Goal: Transaction & Acquisition: Purchase product/service

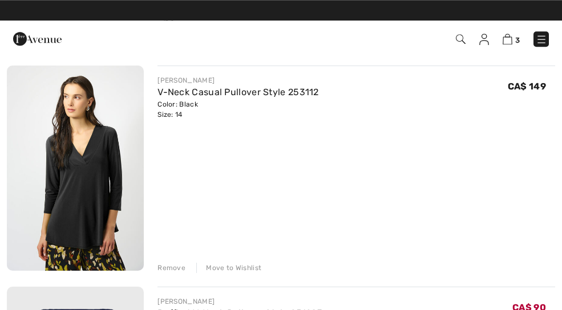
scroll to position [103, 0]
click at [170, 92] on link "V-Neck Casual Pullover Style 253112" at bounding box center [237, 92] width 161 height 11
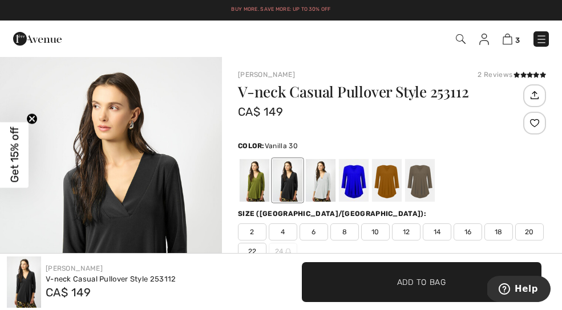
click at [329, 188] on div at bounding box center [321, 180] width 30 height 43
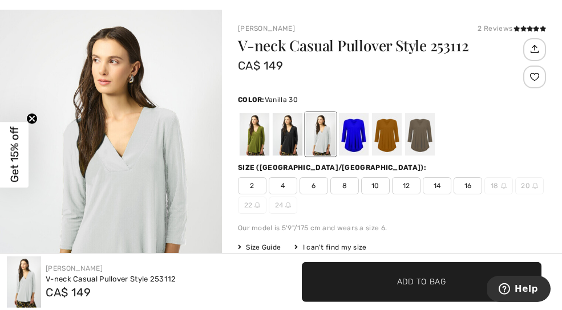
scroll to position [46, 0]
click at [257, 133] on div at bounding box center [254, 134] width 30 height 43
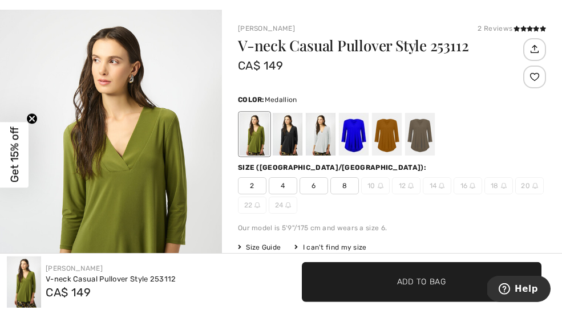
click at [389, 133] on div at bounding box center [387, 134] width 30 height 43
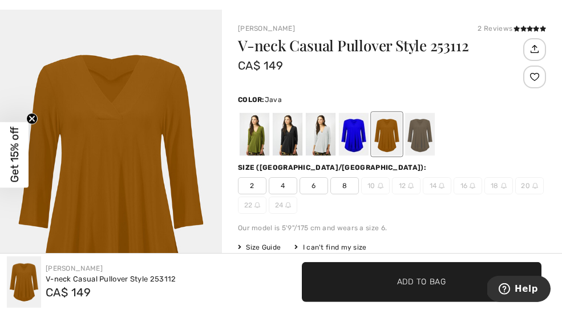
click at [423, 145] on div at bounding box center [420, 134] width 30 height 43
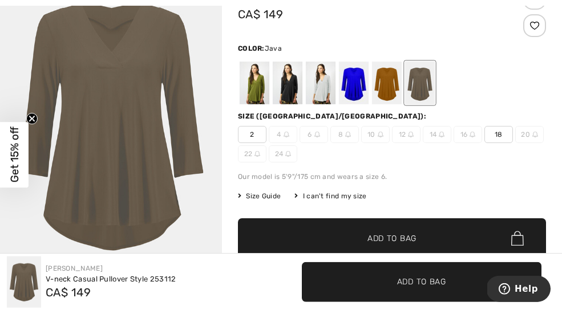
scroll to position [98, 0]
click at [261, 84] on div at bounding box center [254, 83] width 30 height 43
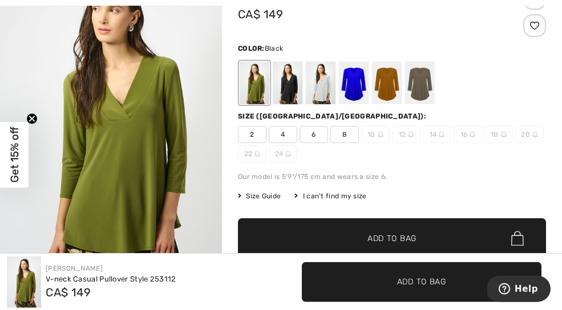
click at [294, 85] on div at bounding box center [288, 83] width 30 height 43
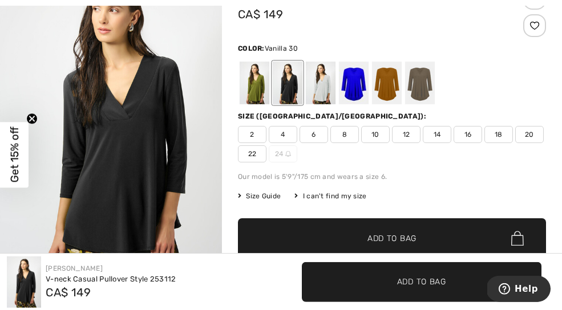
click at [323, 86] on div at bounding box center [321, 83] width 30 height 43
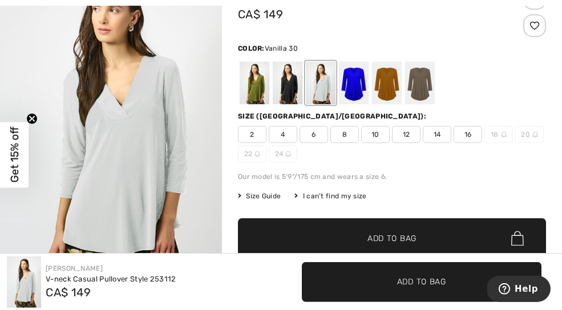
click at [370, 86] on div at bounding box center [392, 82] width 308 height 47
click at [357, 90] on div at bounding box center [354, 83] width 30 height 43
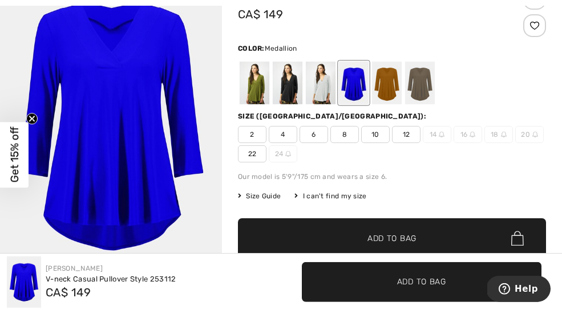
click at [393, 84] on div at bounding box center [387, 83] width 30 height 43
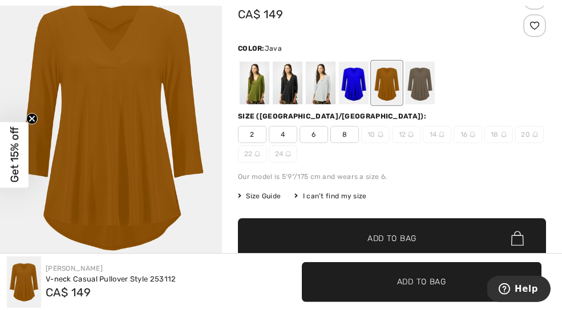
click at [431, 86] on div at bounding box center [420, 83] width 30 height 43
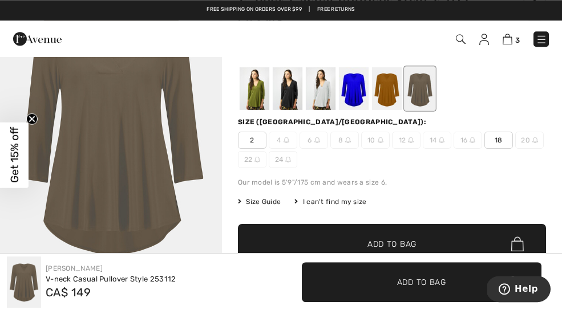
scroll to position [0, 0]
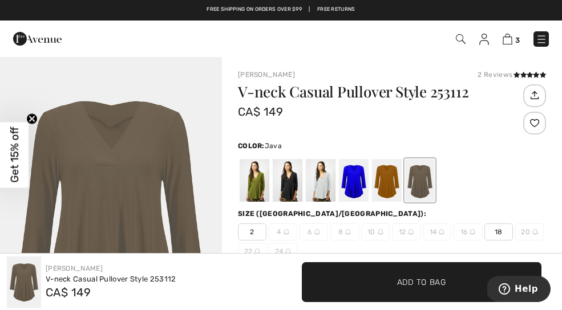
click at [511, 36] on img at bounding box center [507, 39] width 10 height 11
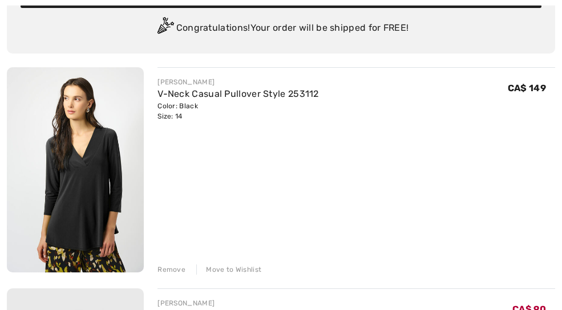
scroll to position [104, 0]
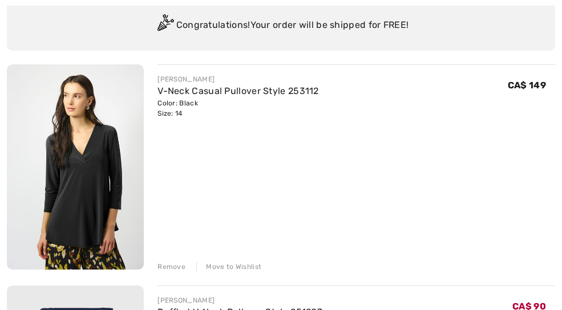
click at [172, 267] on div "Remove" at bounding box center [171, 267] width 28 height 10
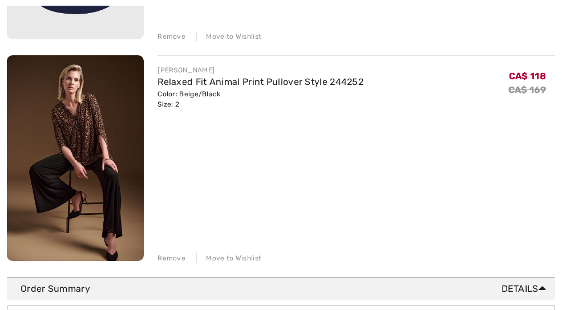
scroll to position [338, 0]
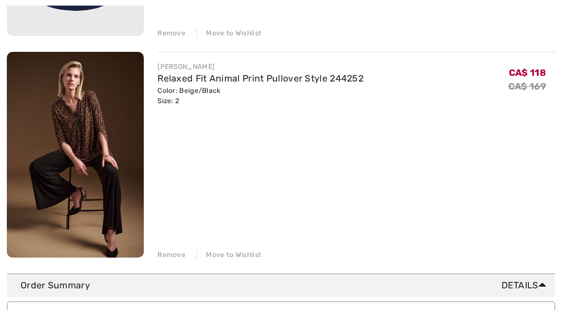
click at [179, 251] on div "Remove" at bounding box center [171, 255] width 28 height 10
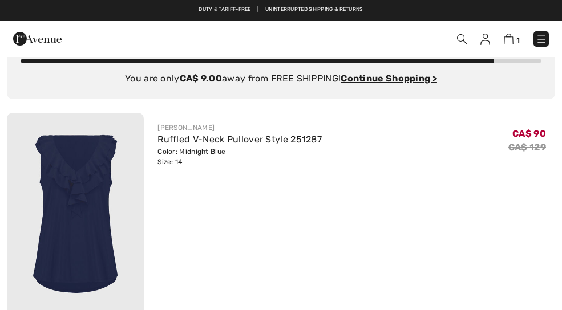
scroll to position [0, 0]
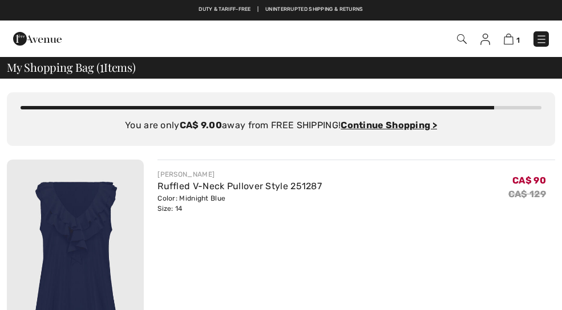
click at [464, 30] on div "1 Checkout" at bounding box center [396, 38] width 322 height 23
click at [464, 38] on img at bounding box center [462, 39] width 10 height 10
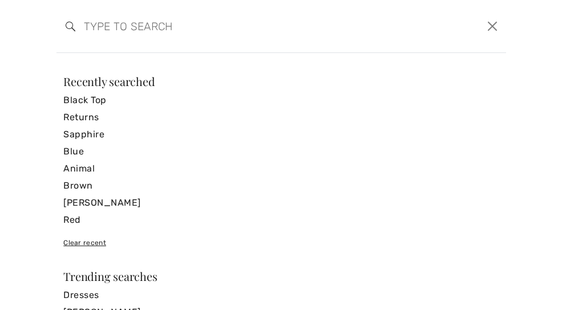
click at [93, 37] on input "search" at bounding box center [231, 26] width 313 height 34
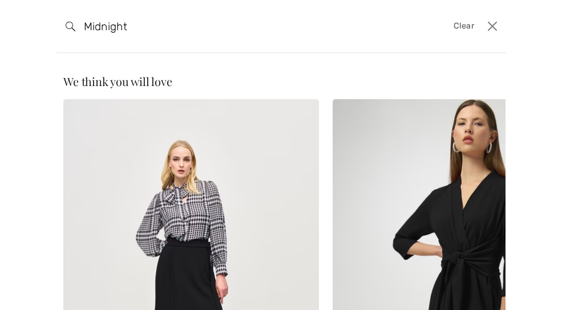
type input "Midnight"
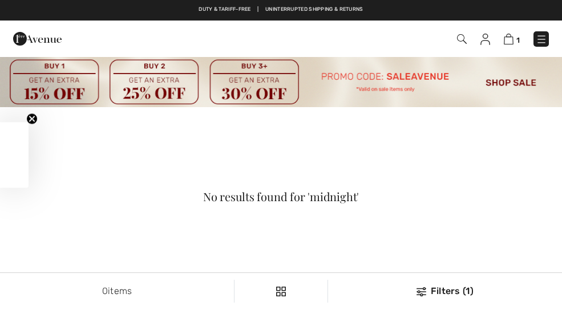
checkbox input "true"
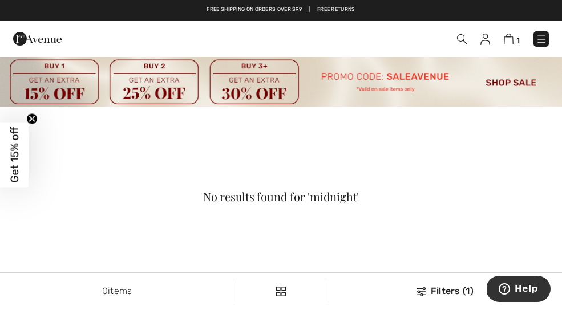
click at [466, 40] on img at bounding box center [462, 39] width 10 height 10
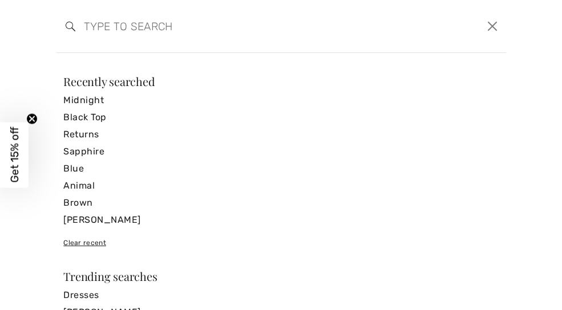
click at [78, 173] on link "Blue" at bounding box center [280, 168] width 435 height 17
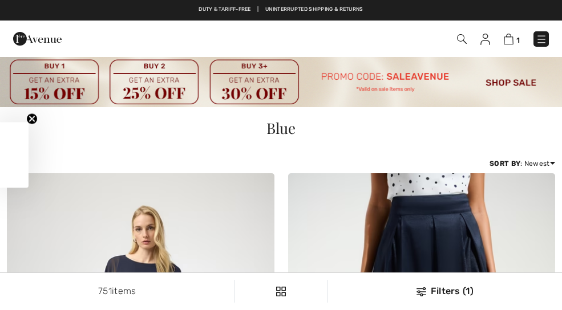
checkbox input "true"
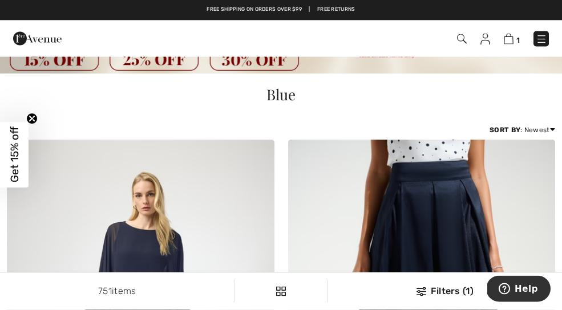
scroll to position [34, 0]
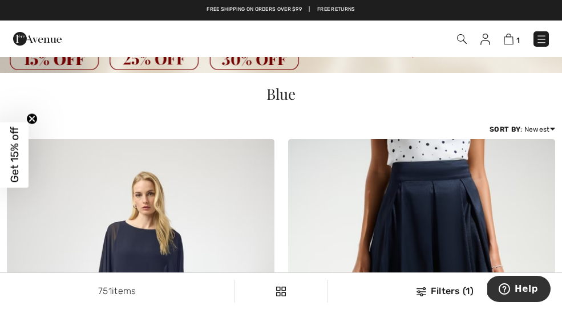
click at [531, 166] on link "Price: Low to High" at bounding box center [509, 160] width 73 height 17
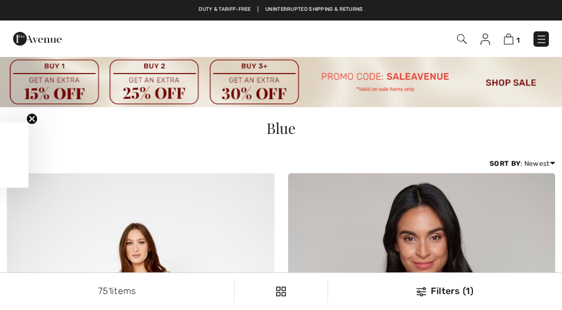
checkbox input "true"
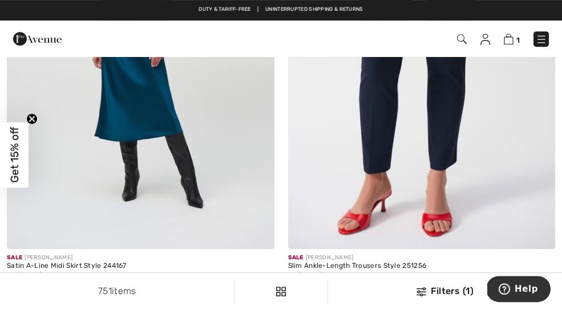
scroll to position [5506, 0]
